Goal: Information Seeking & Learning: Find specific fact

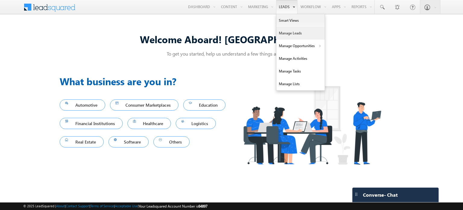
click at [291, 35] on link "Manage Leads" at bounding box center [301, 33] width 48 height 13
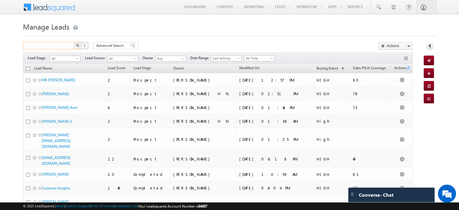
click at [45, 45] on input "text" at bounding box center [49, 45] width 52 height 7
type input "vijay"
click at [74, 42] on button "button" at bounding box center [78, 45] width 8 height 7
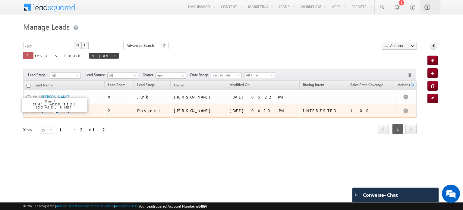
click at [46, 111] on link "[PERSON_NAME]" at bounding box center [55, 110] width 27 height 5
